Goal: Task Accomplishment & Management: Manage account settings

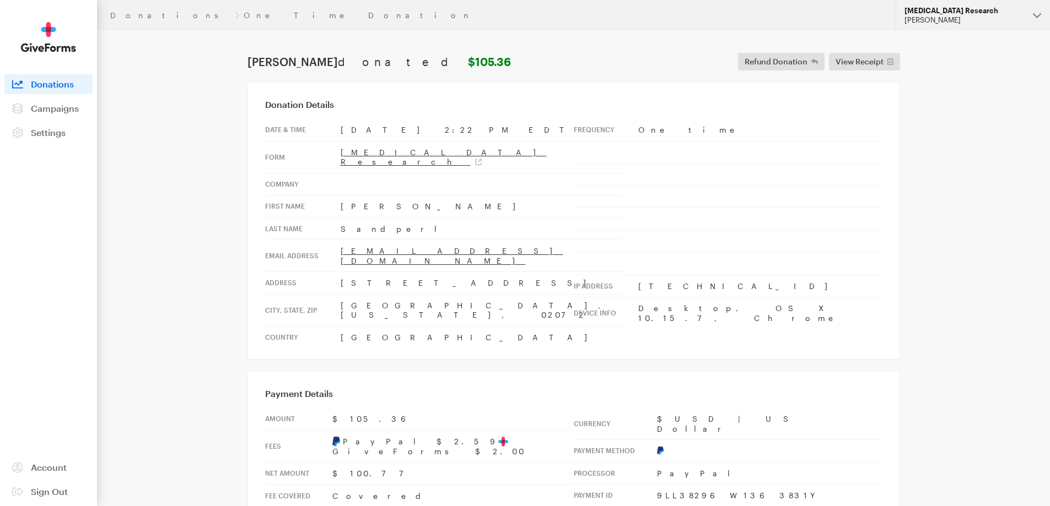
click at [974, 16] on div "[PERSON_NAME]" at bounding box center [964, 19] width 120 height 9
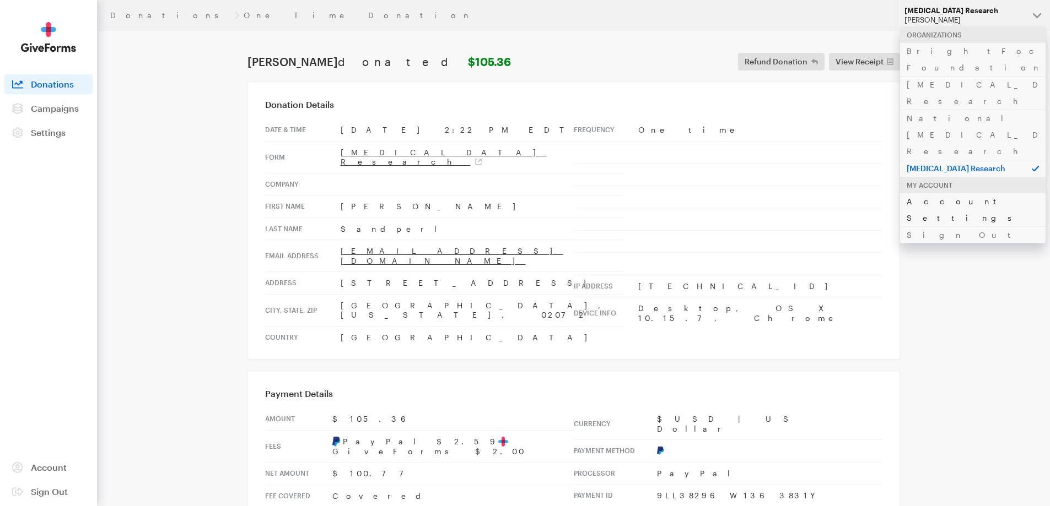
click at [919, 193] on link "Account Settings" at bounding box center [972, 210] width 145 height 34
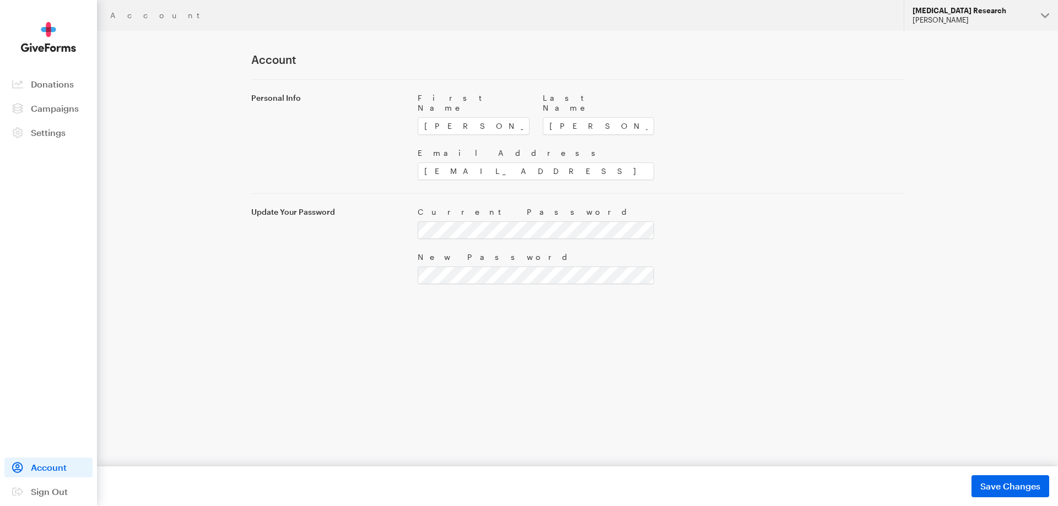
click at [971, 16] on div "[PERSON_NAME]" at bounding box center [973, 19] width 120 height 9
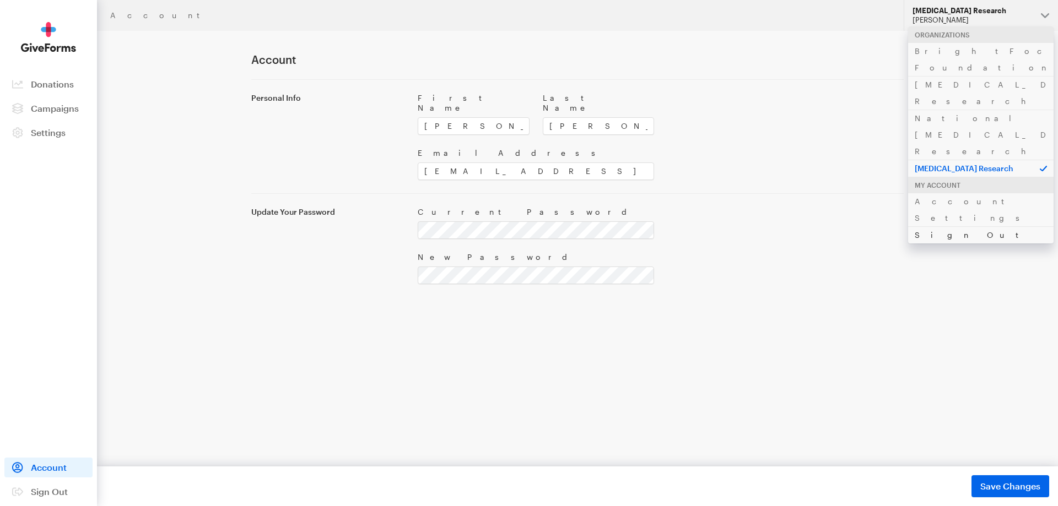
click at [932, 227] on link "Sign Out" at bounding box center [980, 235] width 145 height 17
